Goal: Contribute content: Add original content to the website for others to see

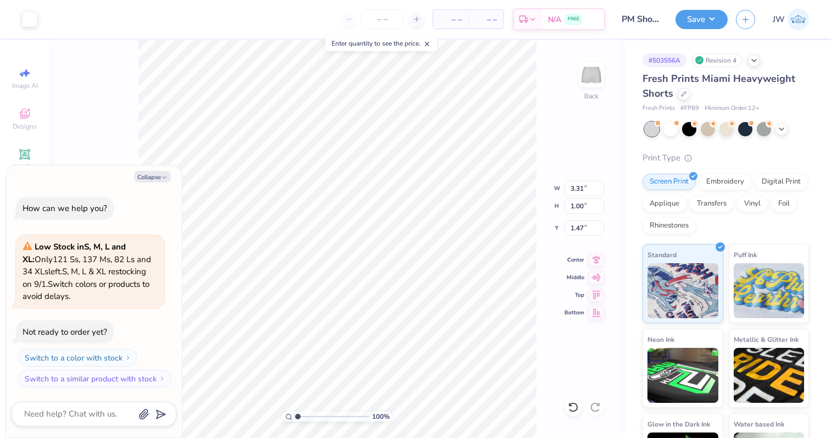
type textarea "x"
type input "1.64"
click at [700, 26] on button "Save" at bounding box center [701, 17] width 52 height 19
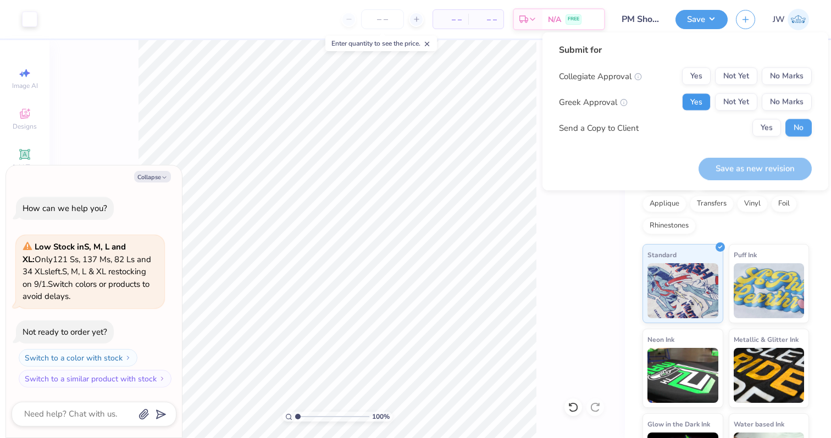
click at [705, 106] on button "Yes" at bounding box center [696, 102] width 29 height 18
click at [793, 85] on div "Collegiate Approval Yes Not Yet No Marks Greek Approval Yes Not Yet No Marks Se…" at bounding box center [685, 102] width 253 height 69
click at [792, 82] on button "No Marks" at bounding box center [787, 77] width 50 height 18
click at [754, 181] on div "Submit for Collegiate Approval Yes Not Yet No Marks Greek Approval Yes Not Yet …" at bounding box center [685, 111] width 286 height 158
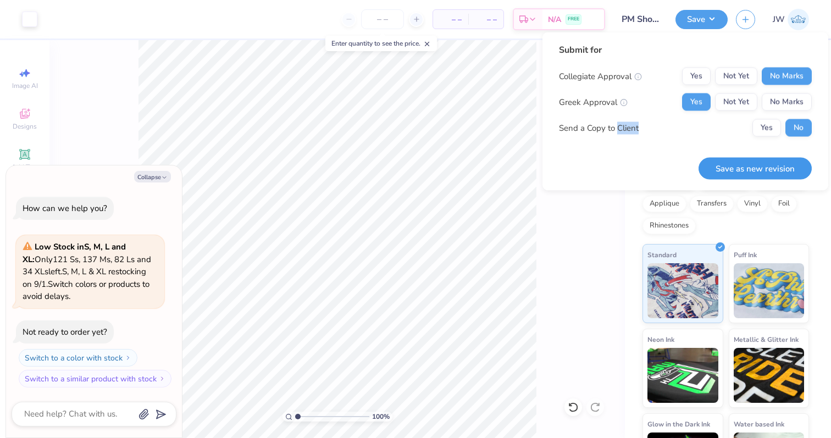
click at [752, 172] on button "Save as new revision" at bounding box center [754, 168] width 113 height 23
type textarea "x"
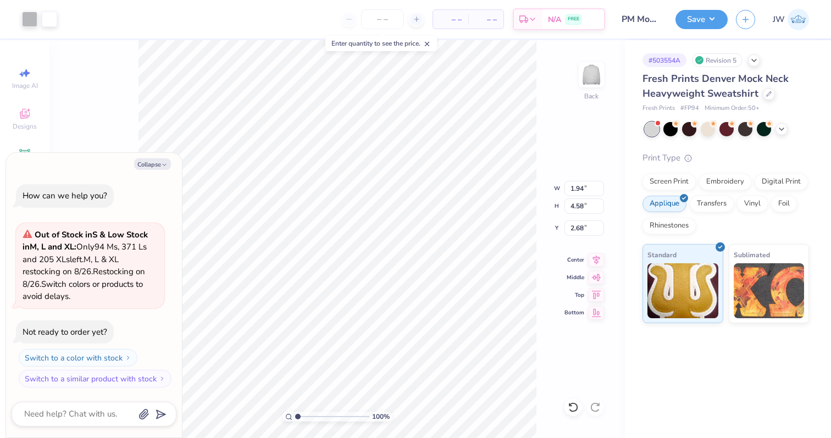
type textarea "x"
type input "2.02"
type input "4.05"
type input "1.90"
type textarea "x"
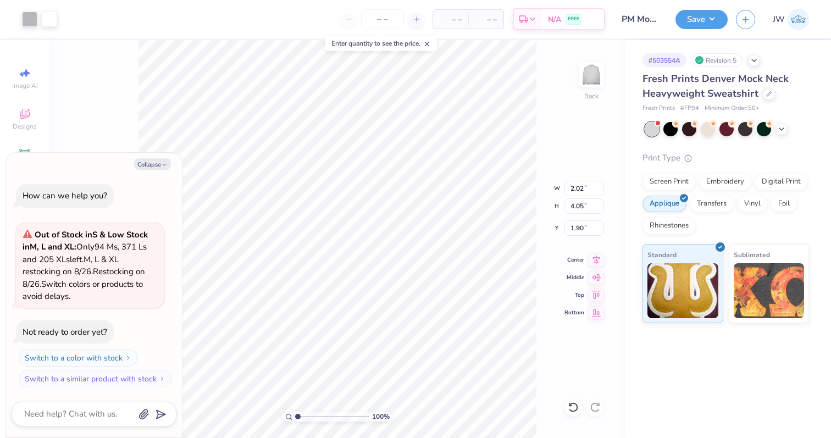
type input "1.74"
click at [135, 160] on button "Collapse" at bounding box center [152, 164] width 37 height 12
type textarea "x"
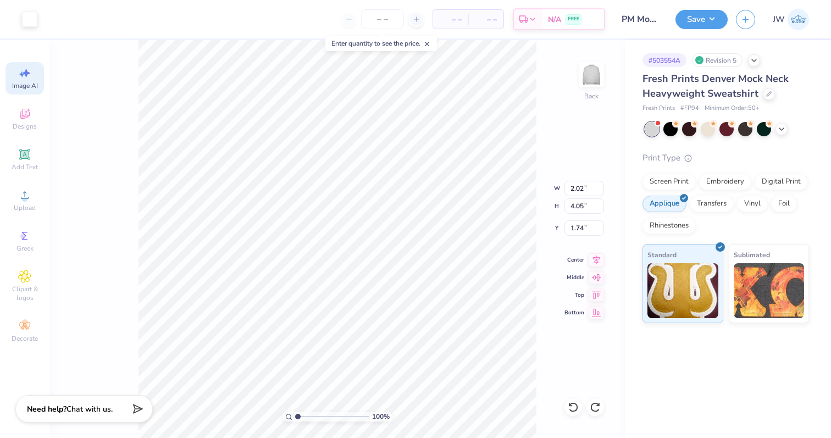
click at [25, 88] on span "Image AI" at bounding box center [25, 85] width 26 height 9
select select "4"
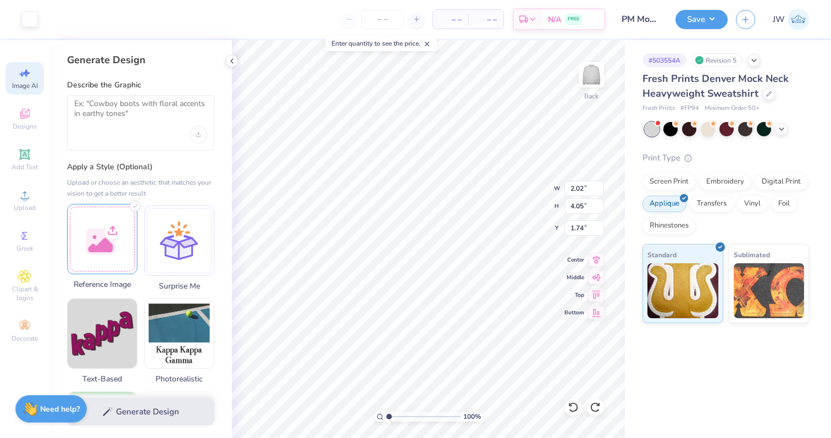
click at [122, 258] on div at bounding box center [102, 239] width 70 height 70
click at [110, 216] on div at bounding box center [102, 239] width 70 height 70
click at [114, 223] on div at bounding box center [102, 239] width 70 height 70
click at [135, 117] on textarea at bounding box center [140, 112] width 133 height 27
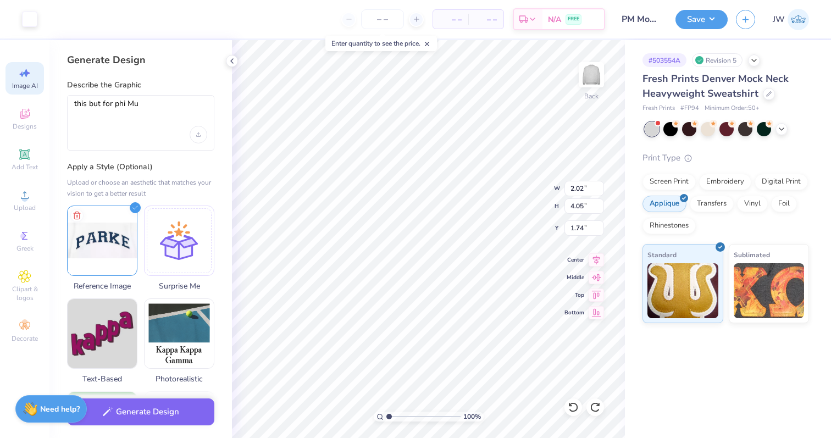
click at [93, 95] on div "this but for phi Mu" at bounding box center [140, 122] width 147 height 55
click at [114, 104] on textarea "this but for phi Mu" at bounding box center [140, 112] width 133 height 27
click at [123, 104] on textarea "this but for phi Mu" at bounding box center [140, 112] width 133 height 27
click at [114, 104] on textarea "this but for phi Mu" at bounding box center [140, 112] width 133 height 27
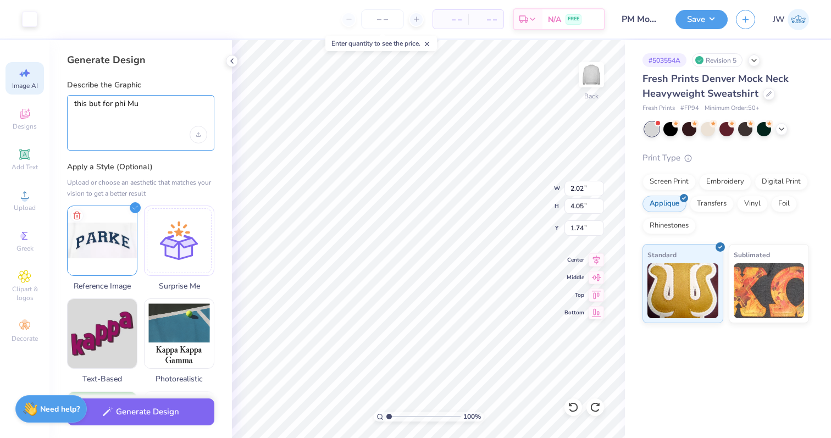
click at [109, 104] on textarea "this but for phi Mu" at bounding box center [140, 112] width 133 height 27
click at [98, 104] on textarea "this but for phi Mu" at bounding box center [140, 112] width 133 height 27
click at [108, 99] on textarea "this font for phi Mu" at bounding box center [140, 112] width 133 height 27
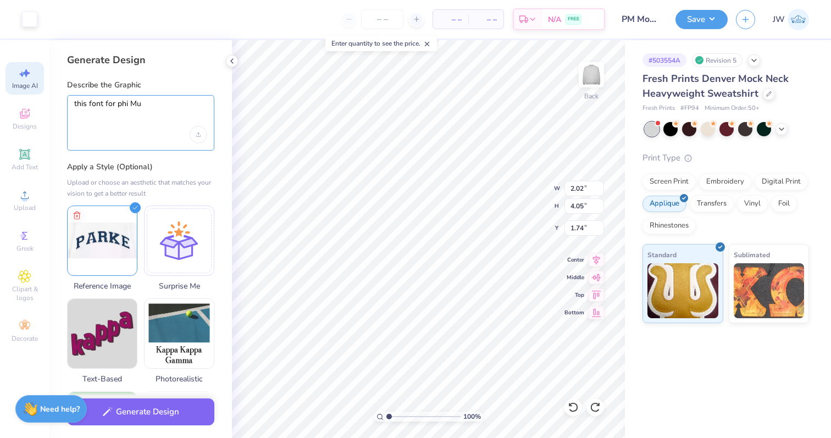
click at [108, 99] on textarea "this font for phi Mu" at bounding box center [140, 112] width 133 height 27
click at [190, 105] on textarea "this font but make it say "phi Mu" at bounding box center [140, 112] width 133 height 27
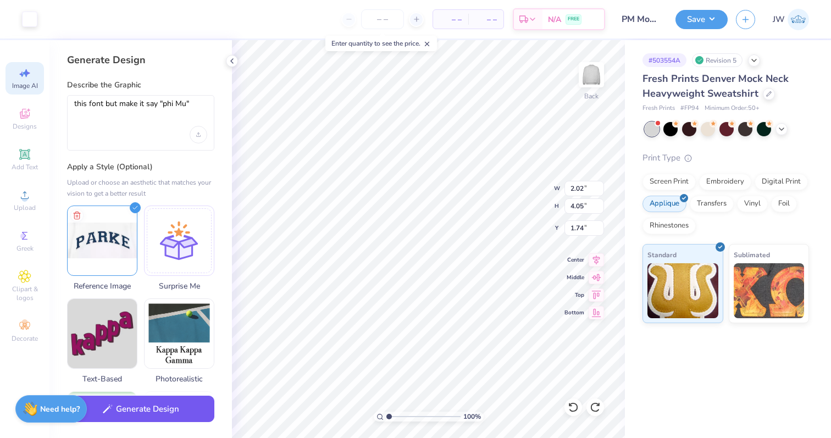
click at [153, 413] on button "Generate Design" at bounding box center [140, 409] width 147 height 27
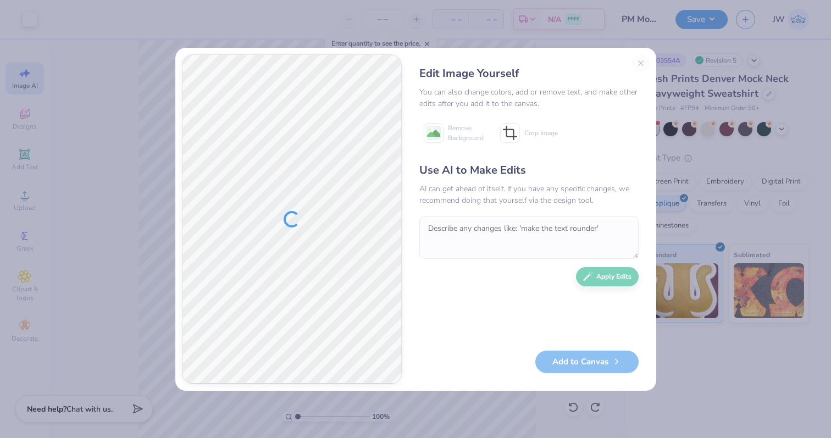
click at [643, 59] on div "Edit Image Yourself You can also change colors, add or remove text, and make ot…" at bounding box center [528, 219] width 241 height 330
click at [637, 64] on div "Edit Image Yourself You can also change colors, add or remove text, and make ot…" at bounding box center [528, 219] width 241 height 330
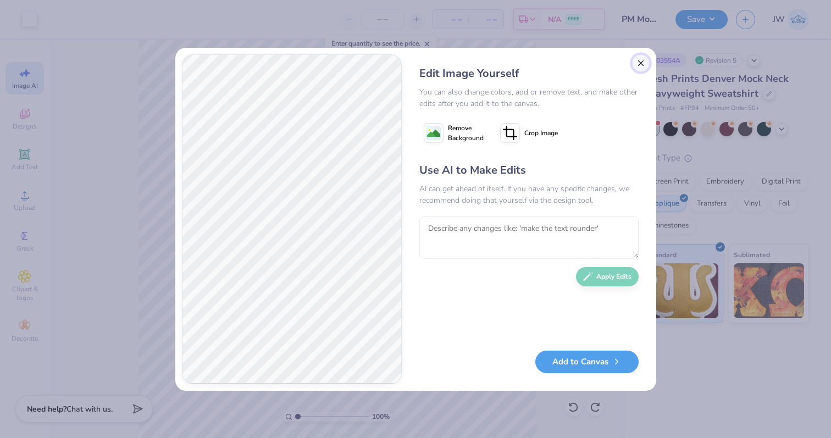
click at [639, 62] on button "Close" at bounding box center [641, 63] width 18 height 18
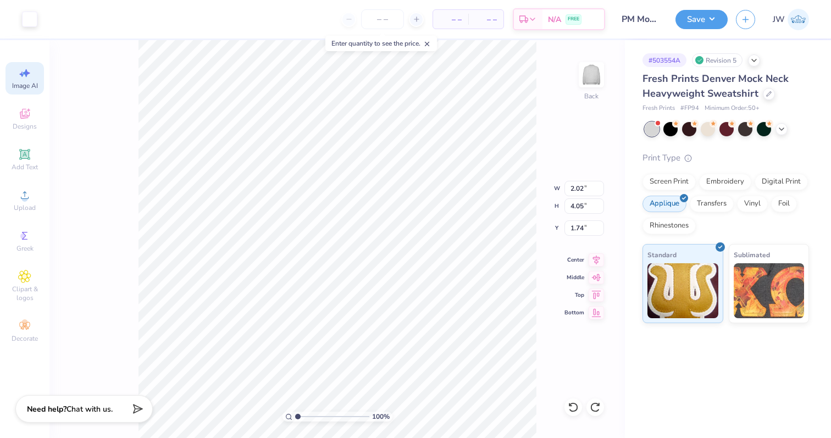
scroll to position [0, 25]
click at [10, 82] on div "Image AI" at bounding box center [24, 78] width 38 height 32
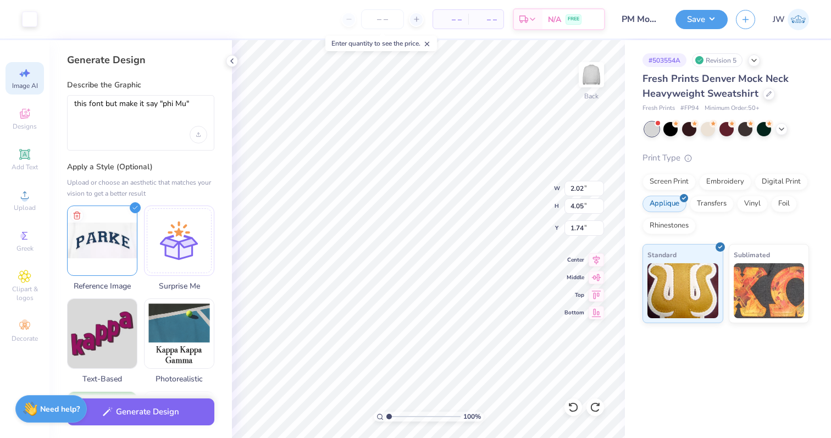
scroll to position [0, 0]
click at [121, 134] on div "this font but make it say "phi Mu"" at bounding box center [140, 122] width 147 height 55
click at [160, 106] on textarea "this font but make it say "phi Mu"" at bounding box center [140, 112] width 133 height 27
click at [186, 103] on textarea "this font but make it say "PHI Mu"" at bounding box center [140, 112] width 133 height 27
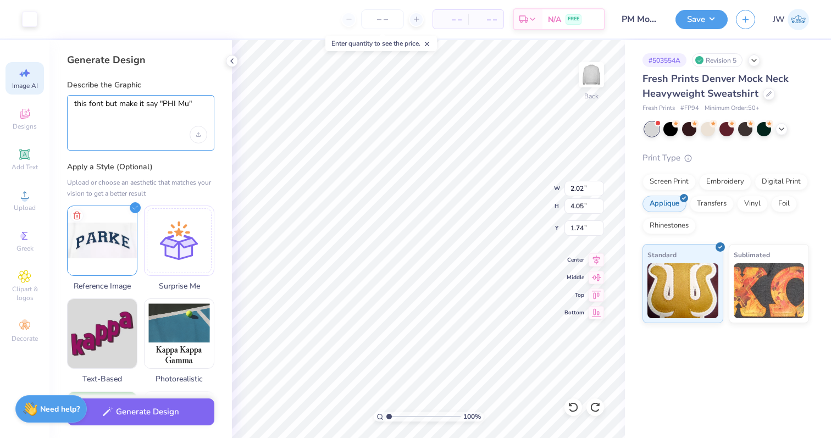
click at [186, 103] on textarea "this font but make it say "PHI Mu"" at bounding box center [140, 112] width 133 height 27
click at [174, 99] on textarea "this font but make it say "PHIMU"" at bounding box center [140, 112] width 133 height 27
click at [208, 99] on div "this font but make it say "PHI MU"" at bounding box center [140, 122] width 147 height 55
click at [201, 101] on textarea "this font but make it say "PHI MU"" at bounding box center [140, 112] width 133 height 27
type textarea "this font but make it say "PHI MU" instead"
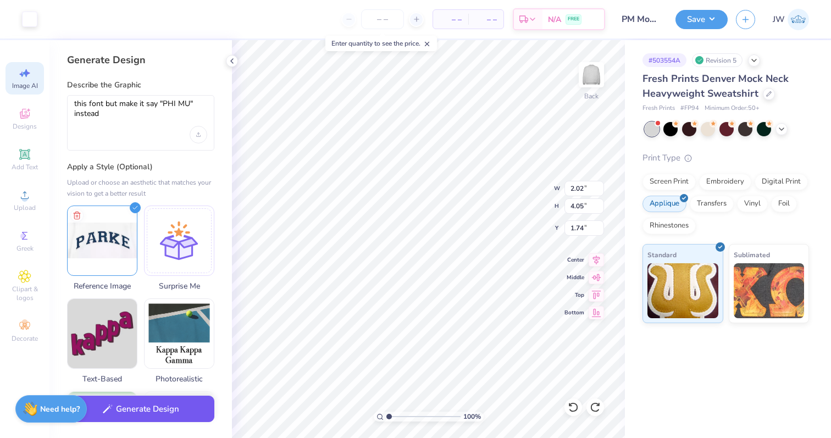
click at [161, 424] on div "Generate Design" at bounding box center [140, 411] width 182 height 53
click at [156, 401] on button "Generate Design" at bounding box center [140, 409] width 147 height 27
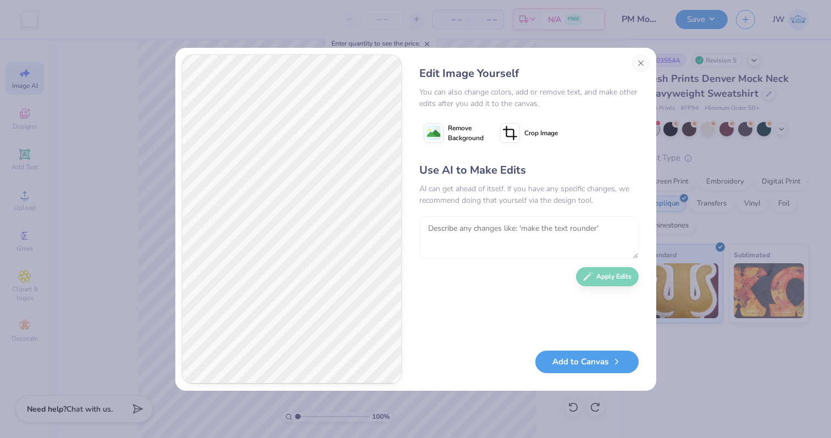
click at [505, 234] on textarea at bounding box center [528, 237] width 219 height 43
type textarea "make the arc of the word a little less drastic, less curved."
click at [597, 280] on button "Apply Edits" at bounding box center [607, 273] width 63 height 19
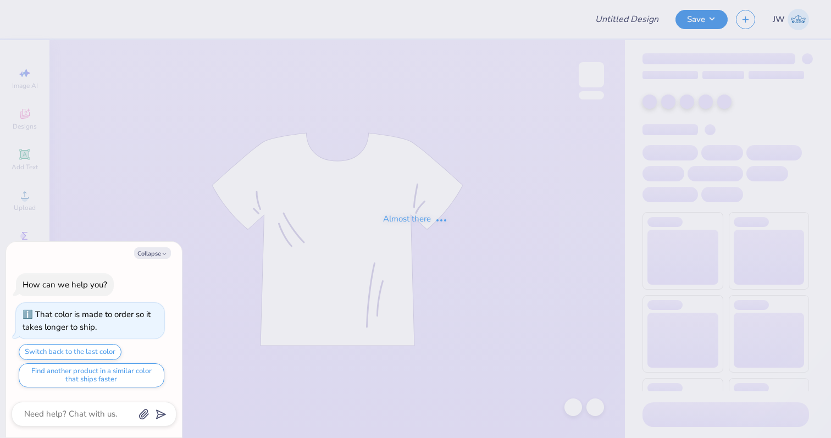
type input "DPE BTS Set B"
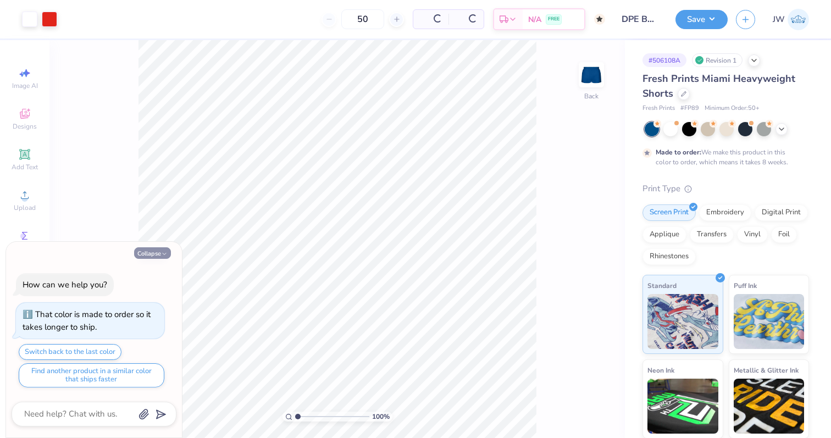
click at [153, 247] on button "Collapse" at bounding box center [152, 253] width 37 height 12
type textarea "x"
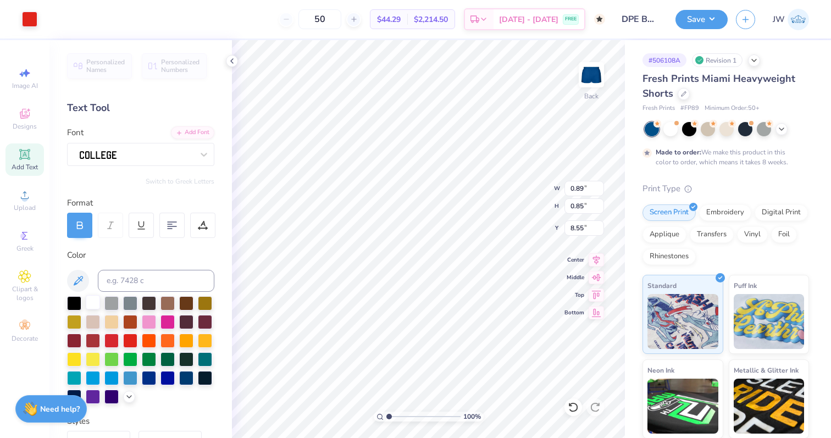
click at [99, 298] on div at bounding box center [93, 302] width 14 height 14
click at [29, 29] on div "Art colors" at bounding box center [18, 19] width 37 height 38
click at [29, 25] on div at bounding box center [29, 17] width 15 height 15
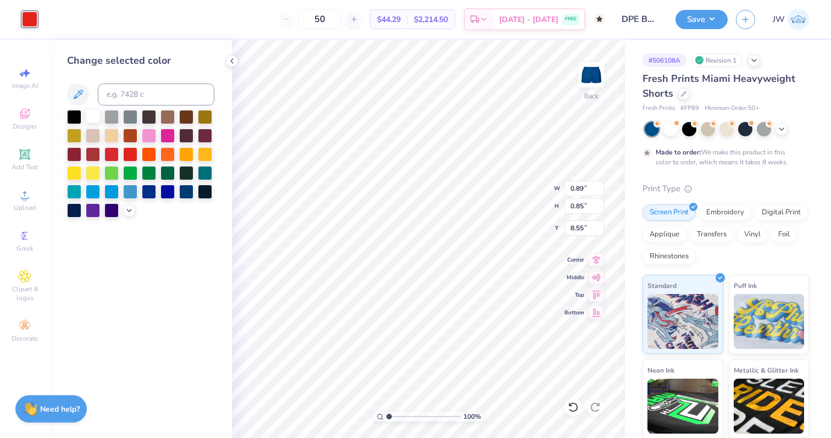
click at [93, 115] on div at bounding box center [93, 116] width 14 height 14
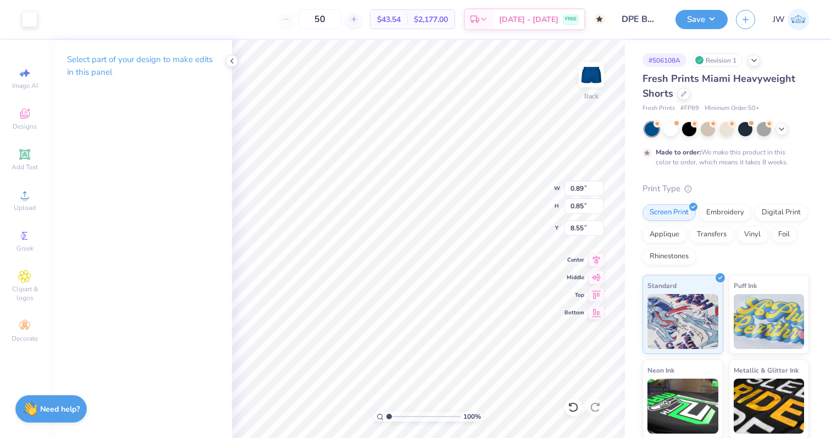
type input "2.63"
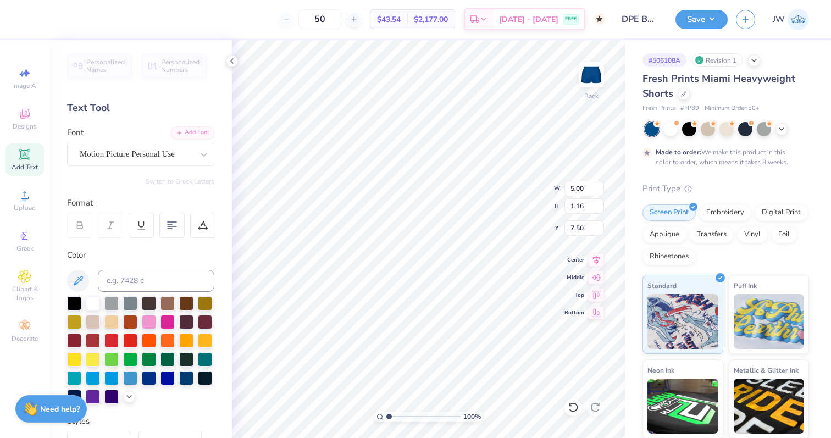
type input "8.49"
type input "1.26"
type input "8.50"
type input "8.90"
type input "0.86"
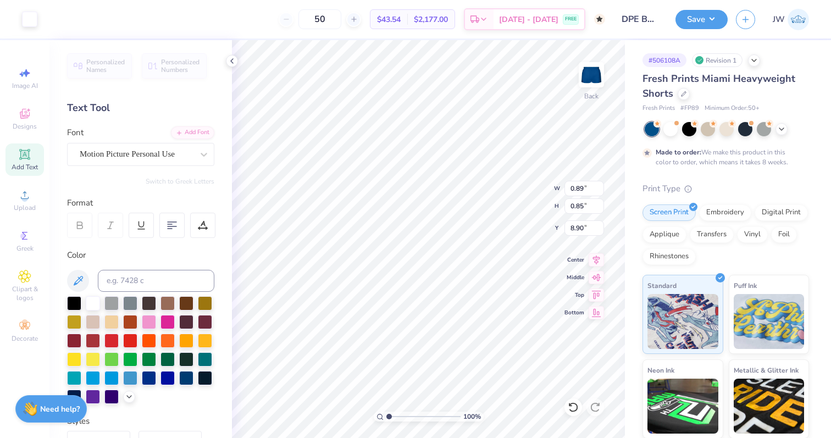
type input "0.89"
type input "8.92"
type input "0.59"
type input "0.61"
type input "9.39"
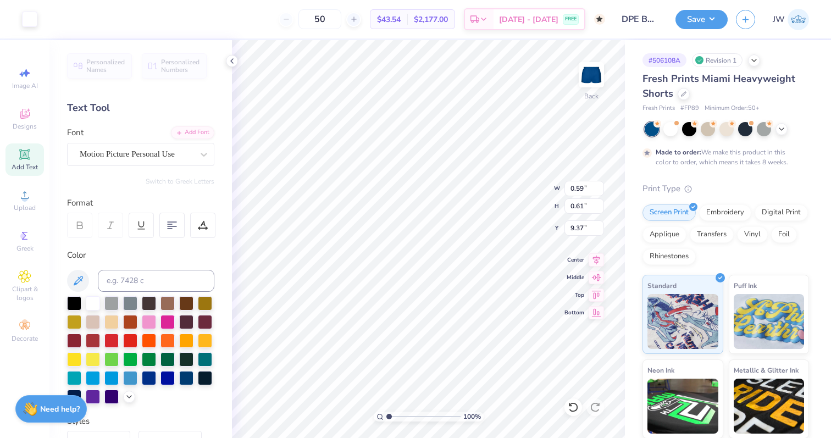
type input "8.50"
type input "7.02"
type input "0.46"
type input "0.47"
type input "7.12"
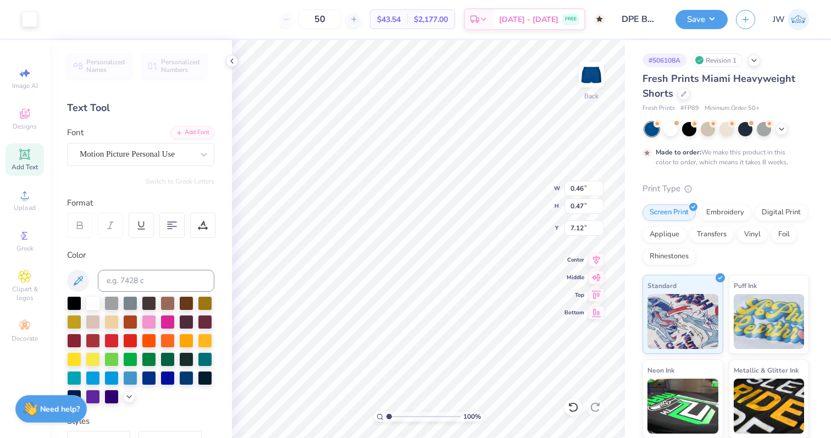
type input "0.47"
type input "0.46"
type input "9.23"
click at [709, 8] on div "Save JW" at bounding box center [753, 19] width 156 height 38
click at [704, 20] on button "Save" at bounding box center [701, 17] width 52 height 19
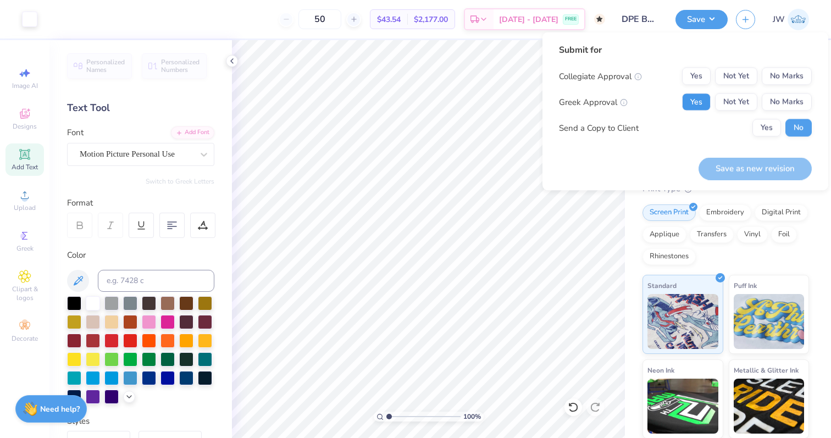
click at [700, 101] on button "Yes" at bounding box center [696, 102] width 29 height 18
click at [795, 81] on button "No Marks" at bounding box center [787, 77] width 50 height 18
click at [758, 187] on div "Submit for Collegiate Approval Yes Not Yet No Marks Greek Approval Yes Not Yet …" at bounding box center [685, 111] width 286 height 158
click at [760, 168] on button "Save as new revision" at bounding box center [754, 168] width 113 height 23
